Goal: Task Accomplishment & Management: Manage account settings

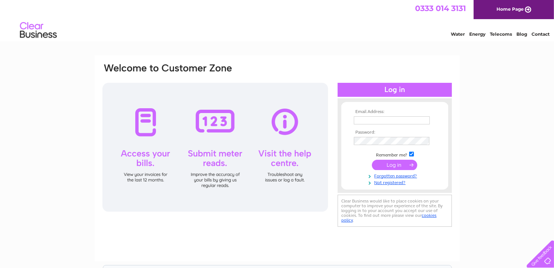
click at [360, 119] on input "text" at bounding box center [392, 120] width 76 height 8
type input "[PERSON_NAME][EMAIL_ADDRESS][PERSON_NAME][DOMAIN_NAME]"
click at [398, 168] on input "submit" at bounding box center [394, 165] width 45 height 10
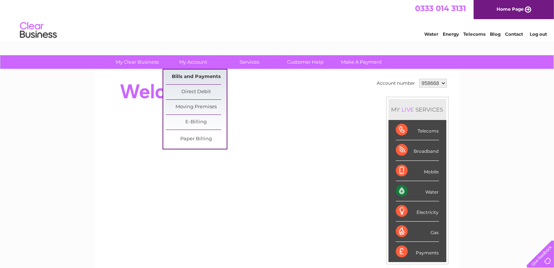
click at [198, 73] on link "Bills and Payments" at bounding box center [196, 77] width 61 height 15
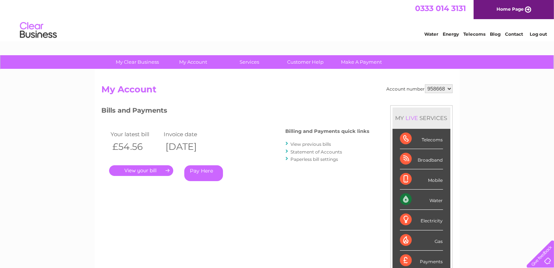
click at [152, 174] on link "." at bounding box center [141, 171] width 64 height 11
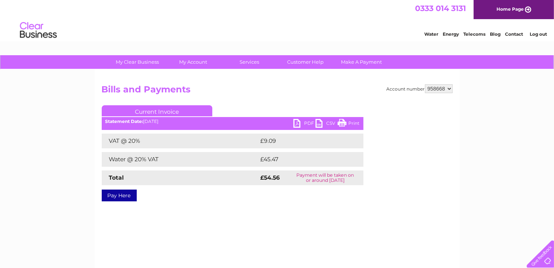
click at [297, 123] on link "PDF" at bounding box center [304, 124] width 22 height 11
